Goal: Information Seeking & Learning: Learn about a topic

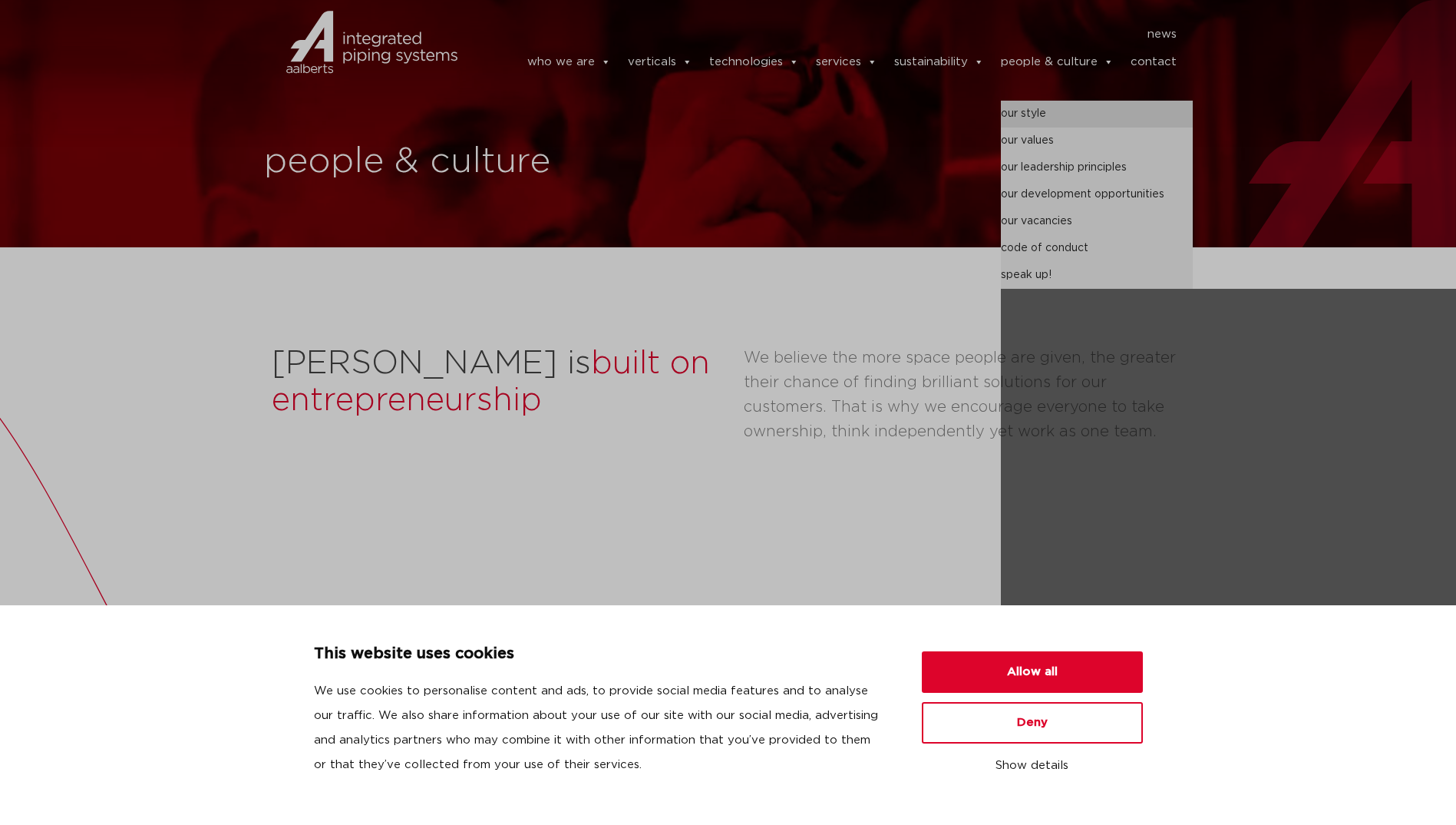
click at [1056, 101] on link "our style" at bounding box center [1097, 114] width 192 height 26
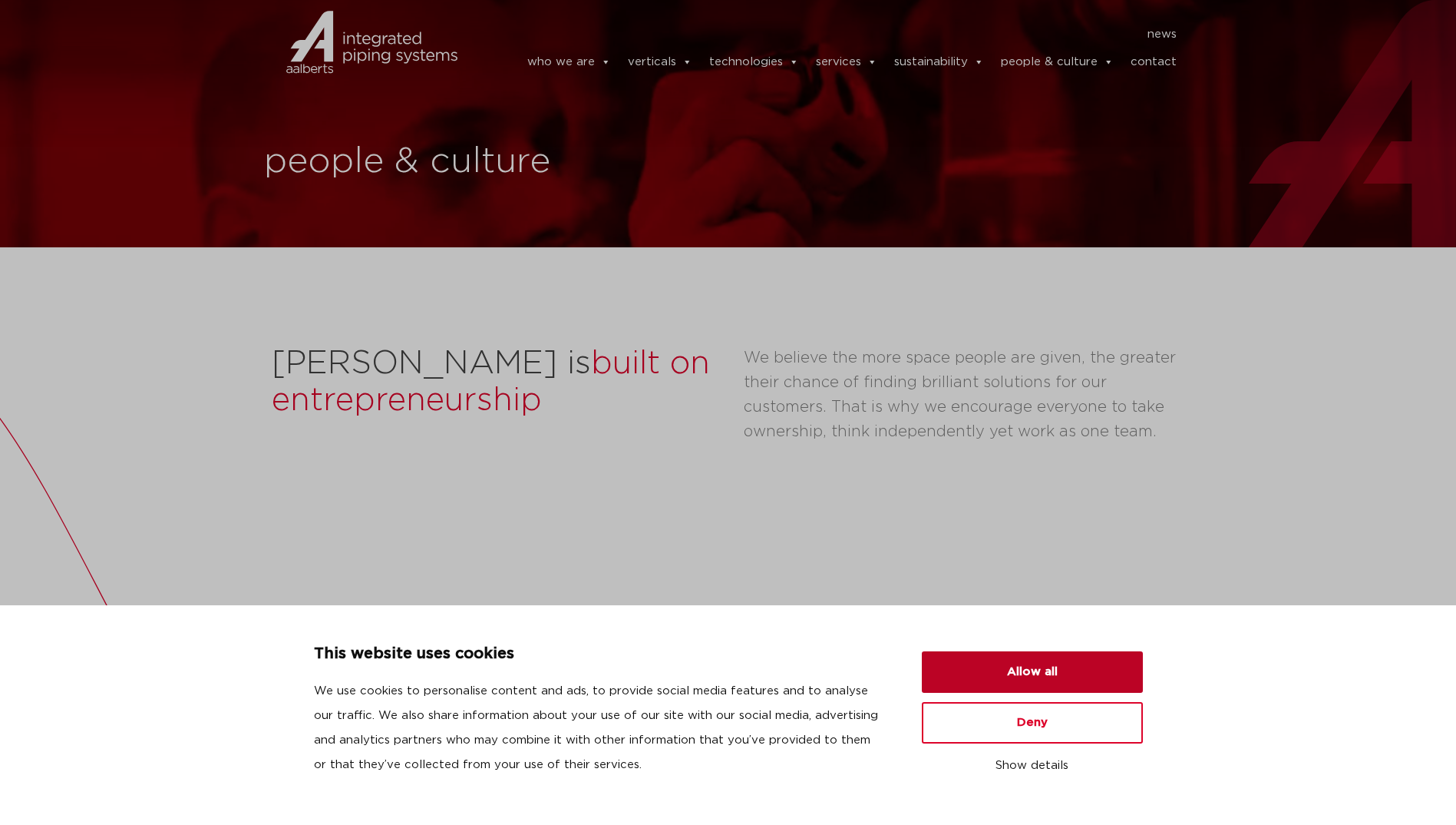
click at [1021, 674] on button "Allow all" at bounding box center [1031, 672] width 221 height 41
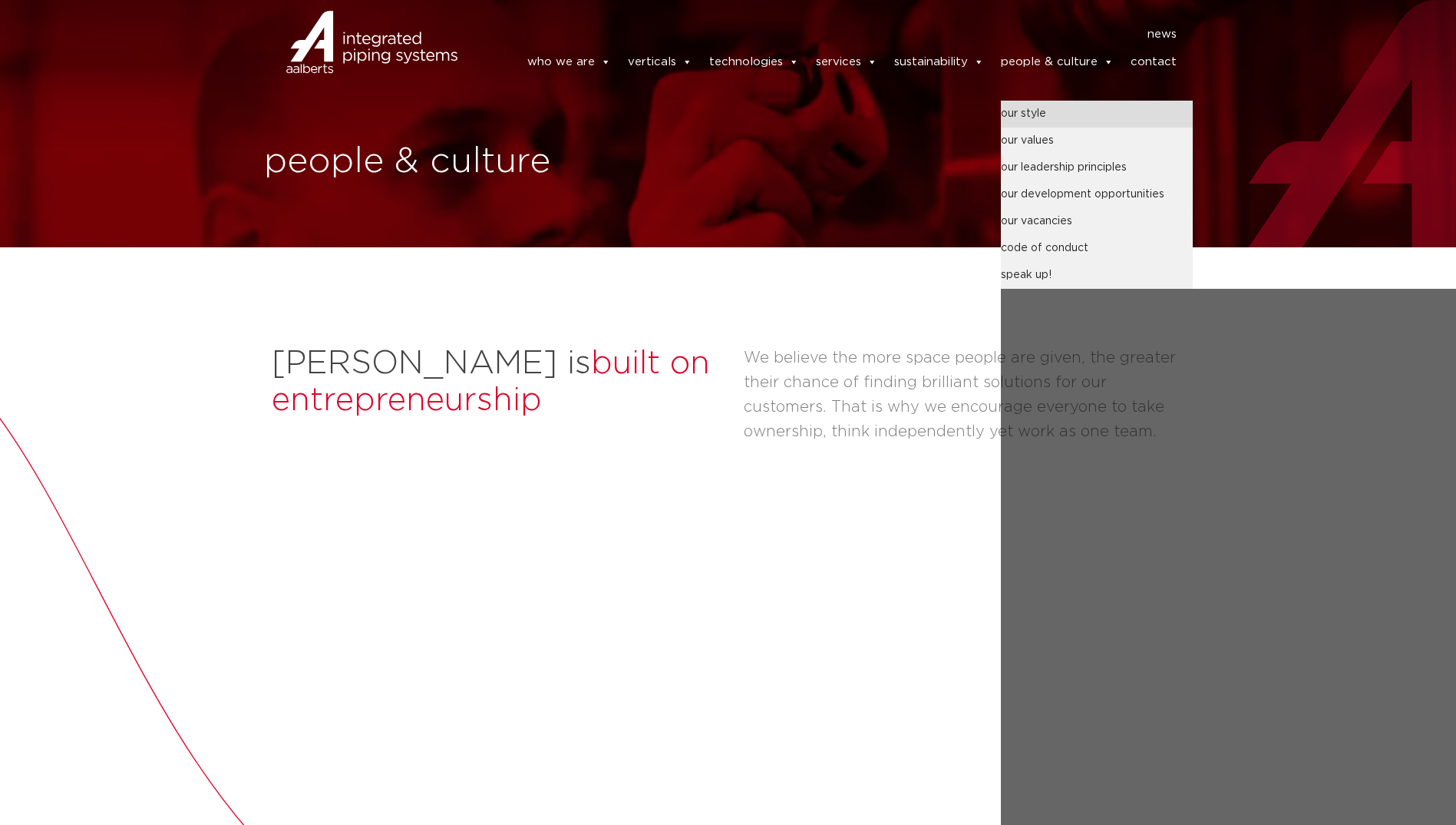
click at [1031, 113] on link "our style" at bounding box center [1097, 114] width 192 height 26
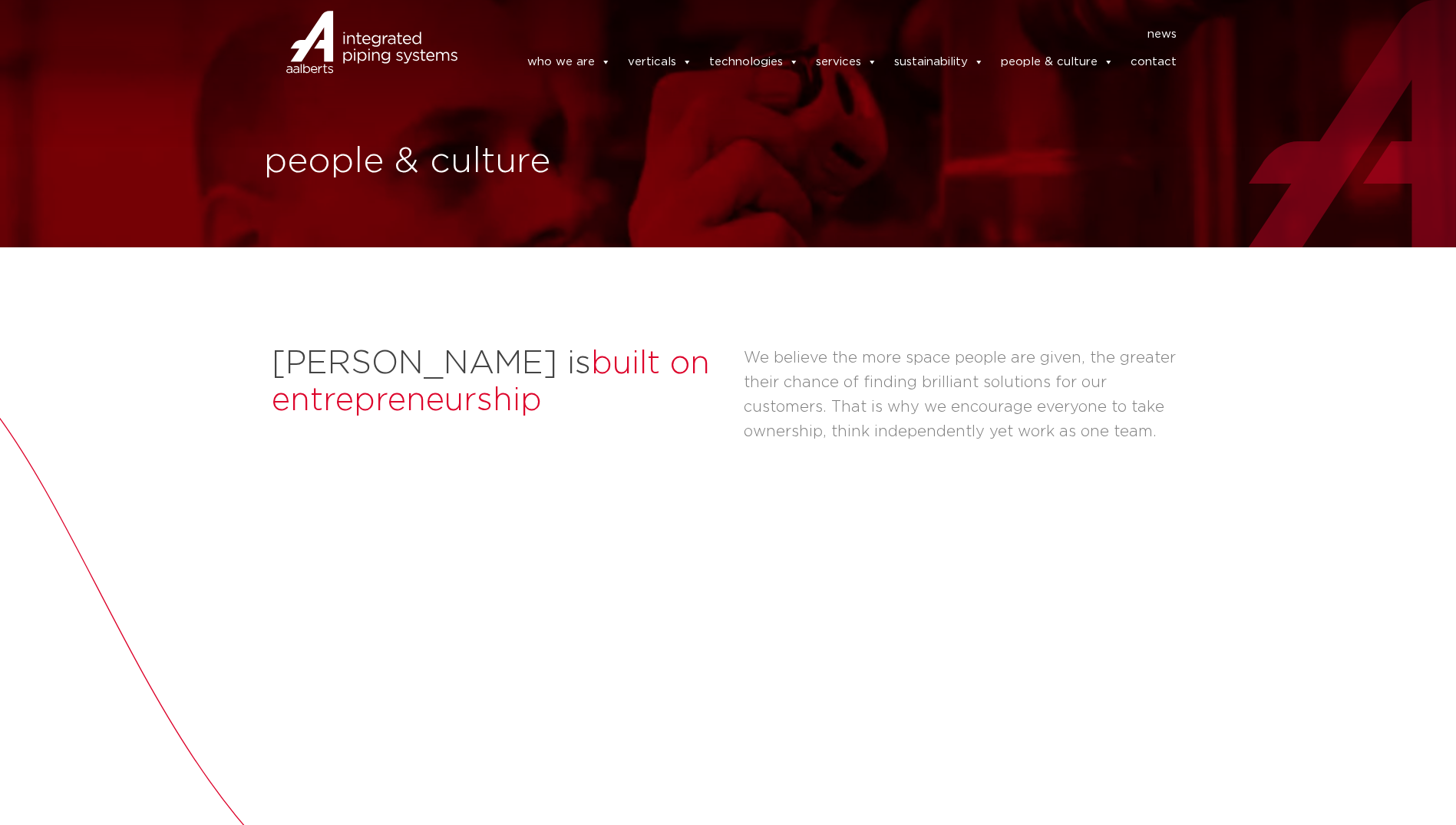
drag, startPoint x: 559, startPoint y: 135, endPoint x: 547, endPoint y: 117, distance: 21.6
click at [559, 100] on header "news news who we are we are Aalberts integrated piping systems our mission our …" at bounding box center [728, 50] width 1456 height 100
click at [367, 50] on img at bounding box center [335, 62] width 127 height 46
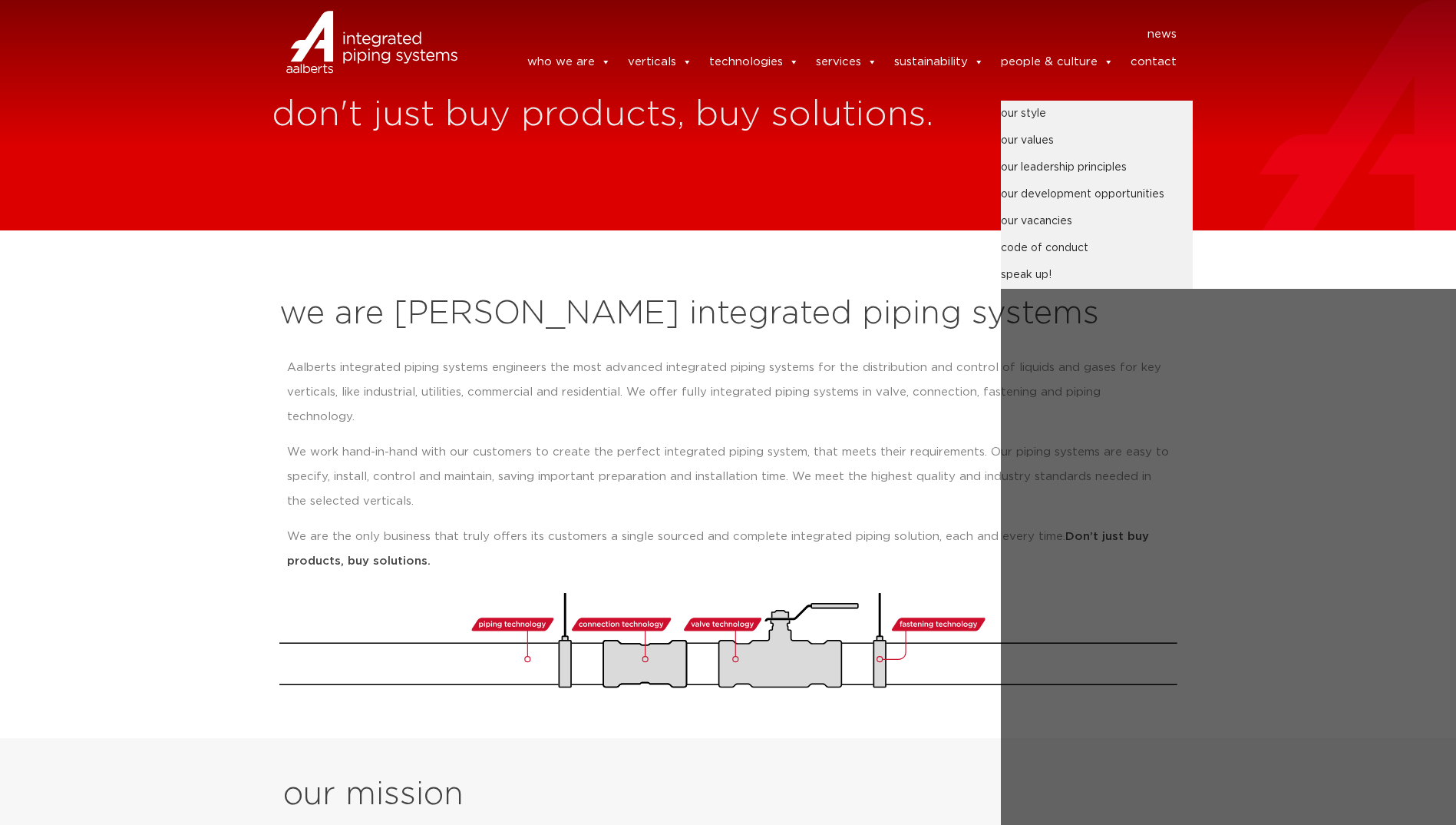
click at [1081, 50] on link "people & culture" at bounding box center [1057, 62] width 113 height 30
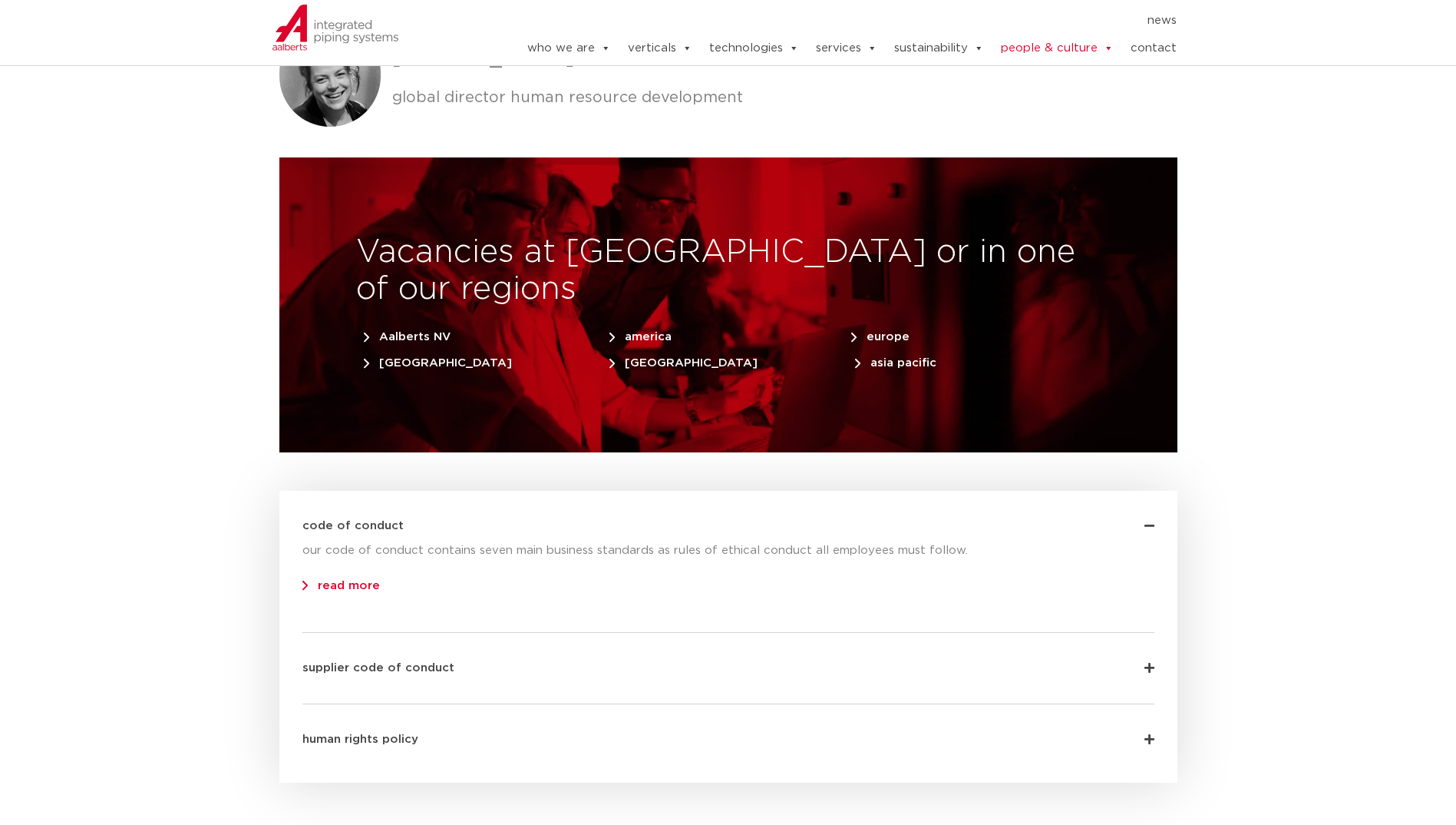
scroll to position [4683, 0]
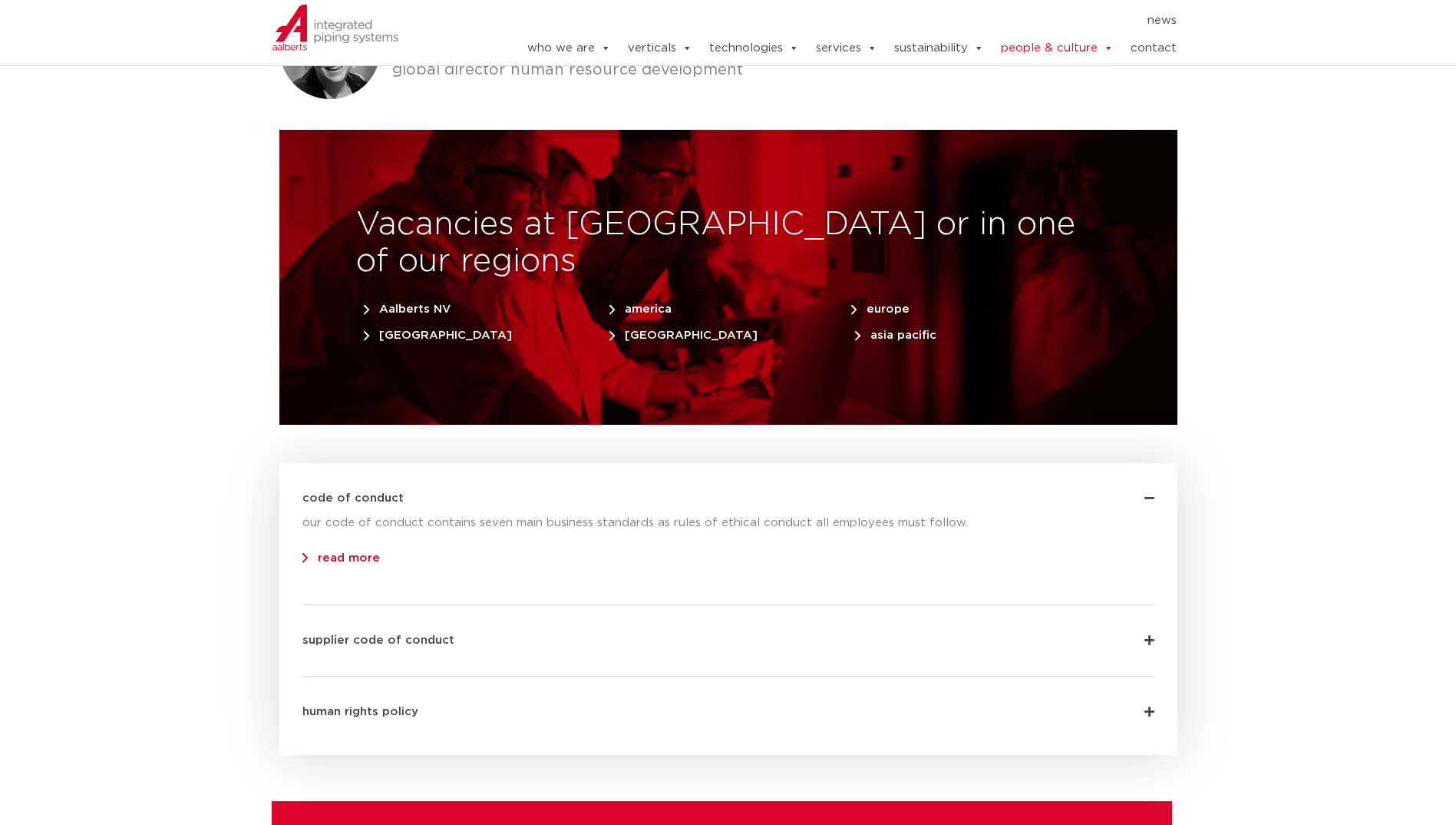
click at [340, 552] on link "read more" at bounding box center [340, 558] width 77 height 12
click at [323, 552] on link "read more" at bounding box center [340, 558] width 77 height 12
